Goal: Check status: Check status

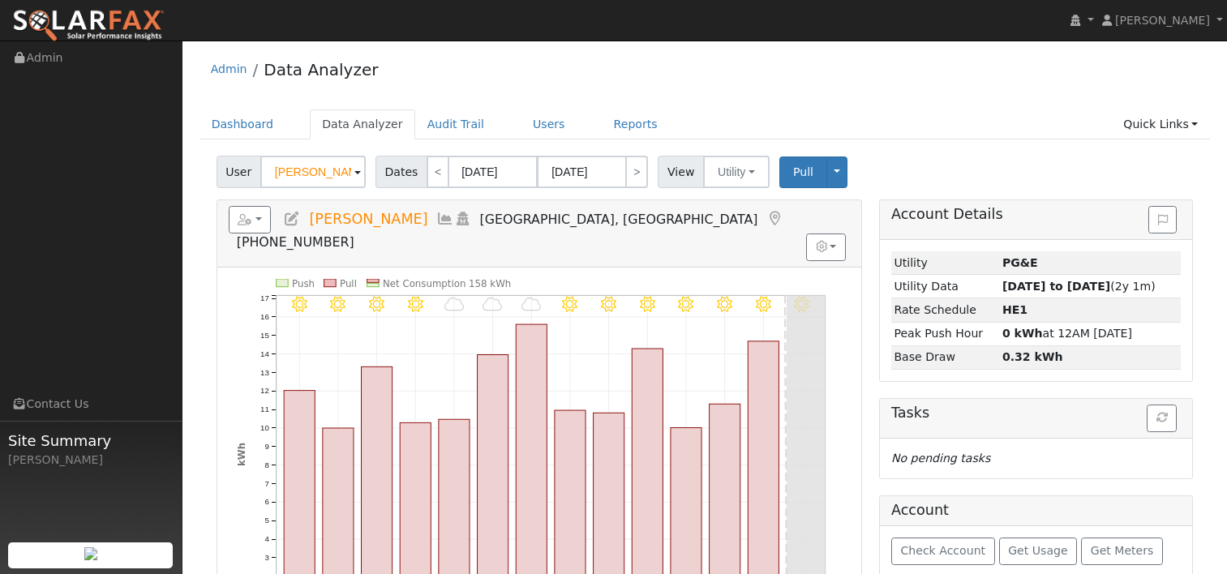
select select "8"
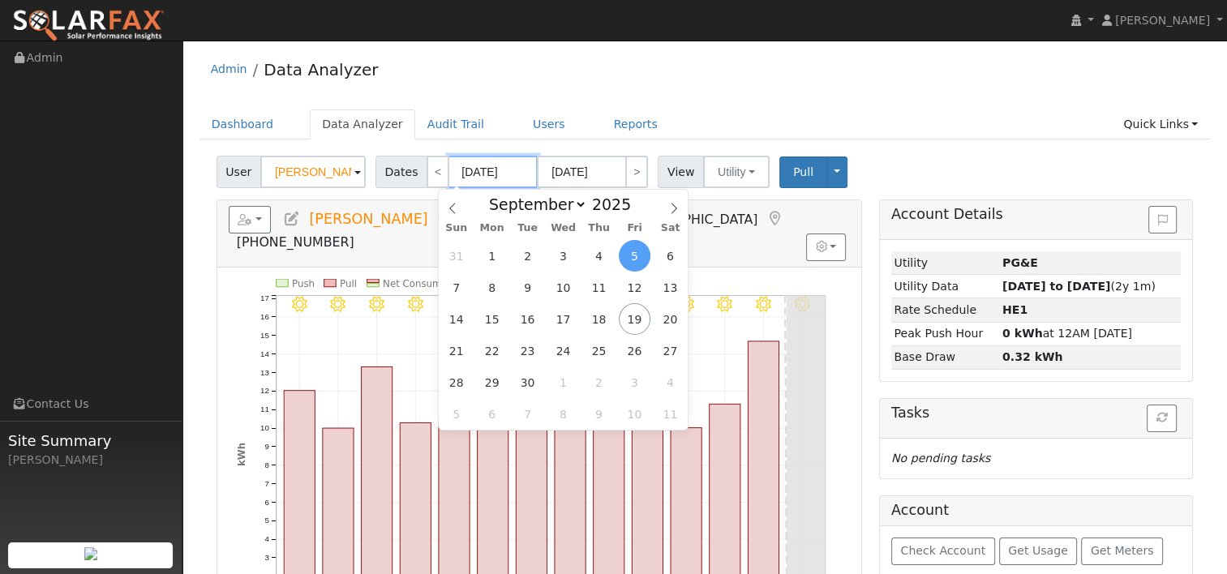
click at [483, 169] on input "[DATE]" at bounding box center [492, 172] width 89 height 32
click at [634, 207] on span at bounding box center [639, 208] width 11 height 9
type input "2024"
click at [558, 316] on span "18" at bounding box center [563, 319] width 32 height 32
type input "[DATE]"
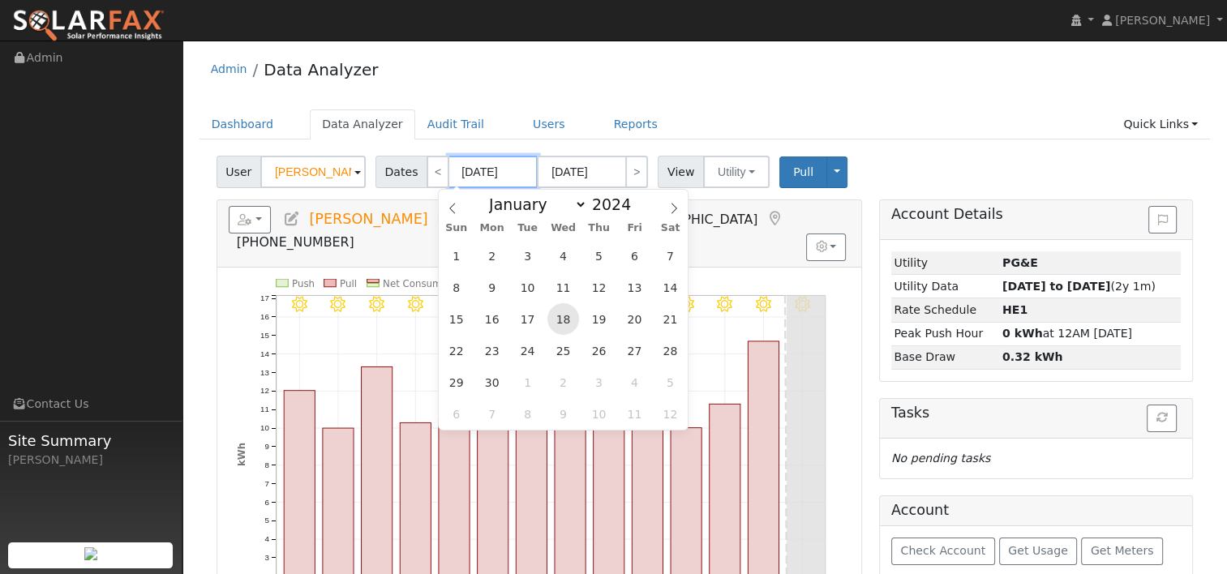
type input "[DATE]"
type input "2024"
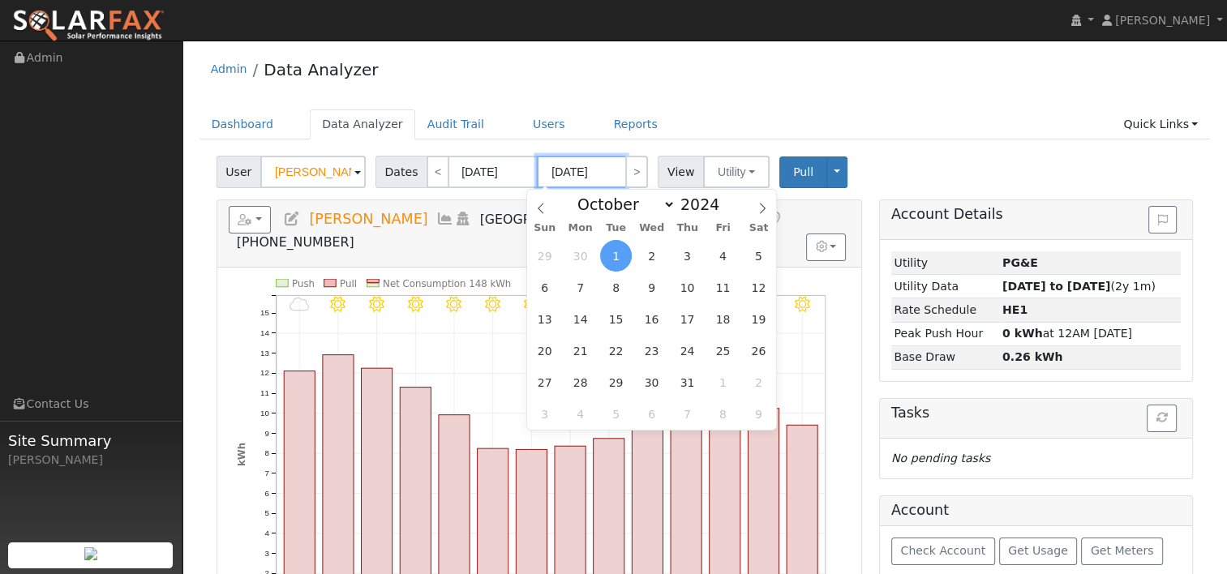
click at [592, 171] on input "[DATE]" at bounding box center [581, 172] width 89 height 32
click at [540, 206] on icon at bounding box center [540, 208] width 11 height 11
select select "8"
click at [722, 201] on span at bounding box center [727, 199] width 11 height 9
type input "2025"
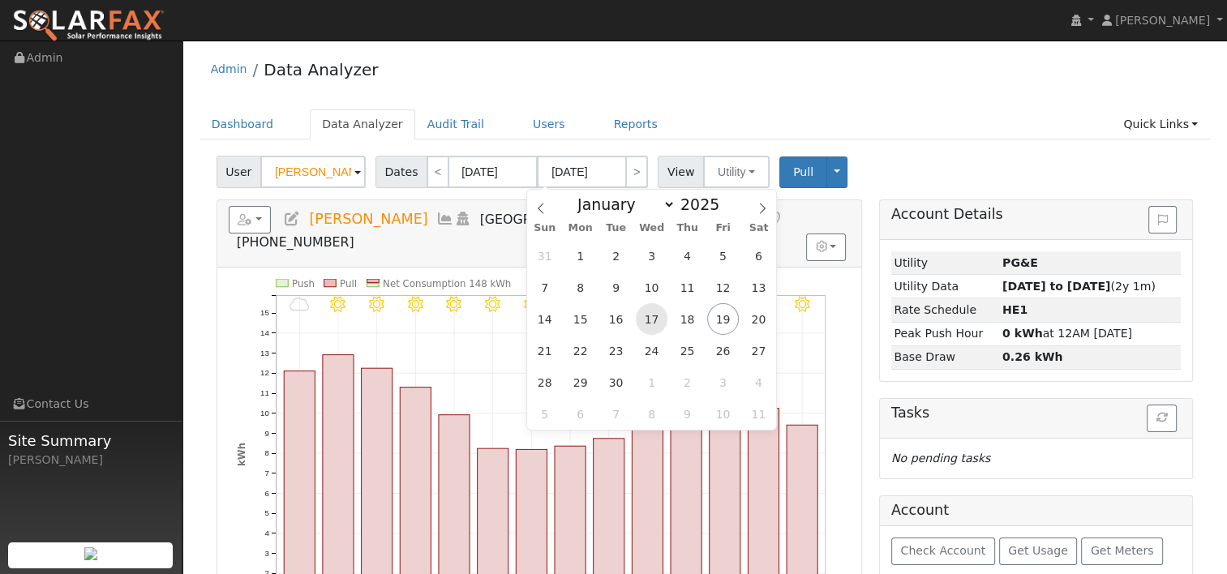
click at [659, 315] on span "17" at bounding box center [652, 319] width 32 height 32
type input "[DATE]"
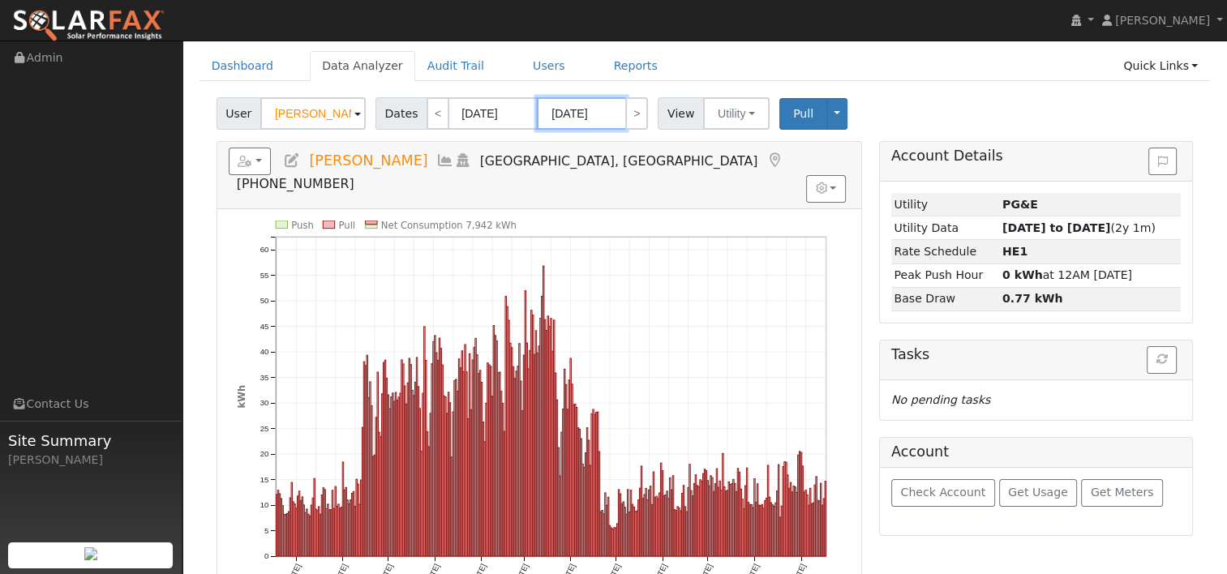
scroll to position [81, 0]
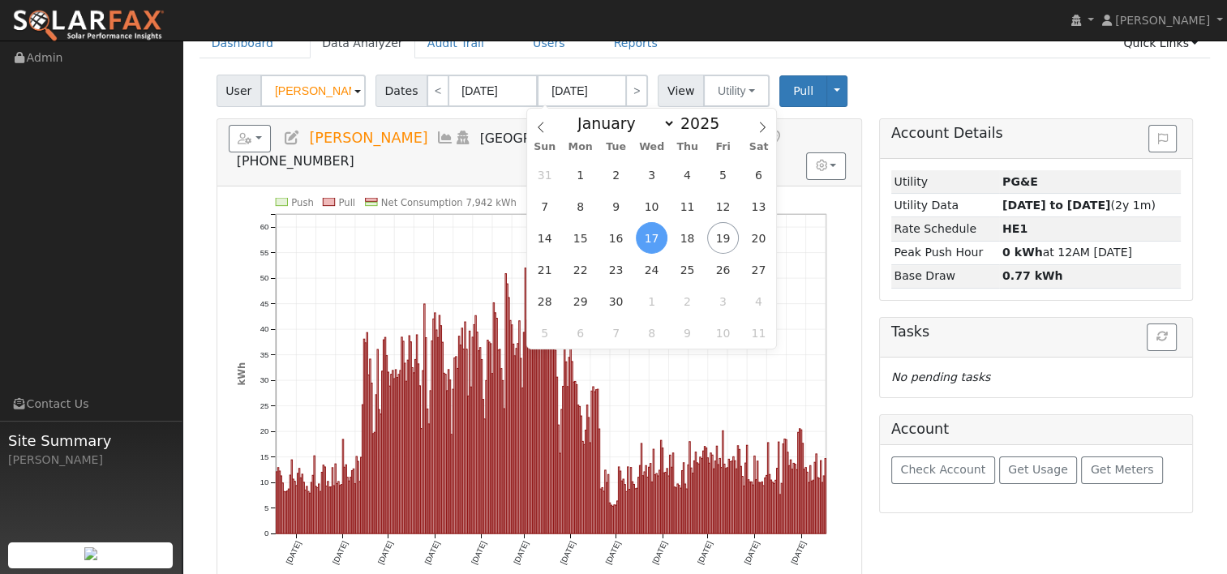
click at [899, 74] on div "User [PERSON_NAME] Account Default Account Default Account [STREET_ADDRESS][PER…" at bounding box center [704, 88] width 983 height 38
